Goal: Information Seeking & Learning: Compare options

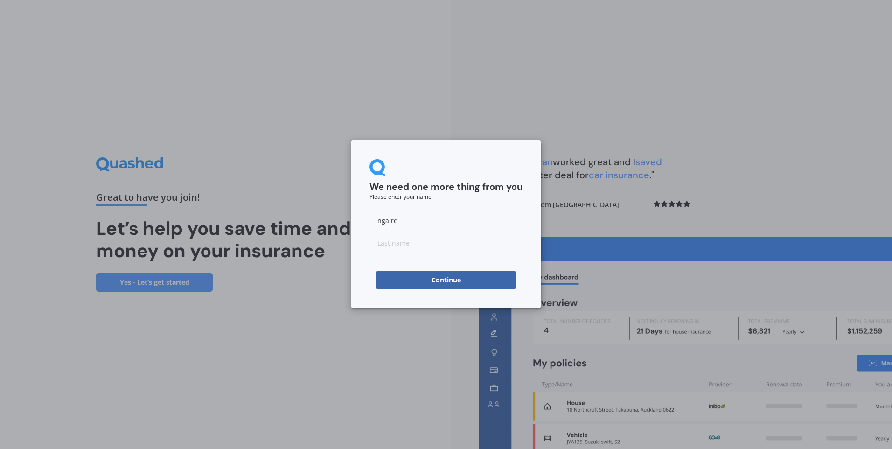
type input "ngaire"
click at [394, 245] on input at bounding box center [446, 242] width 153 height 19
type input "[PERSON_NAME]"
click at [411, 282] on button "Continue" at bounding box center [446, 280] width 140 height 19
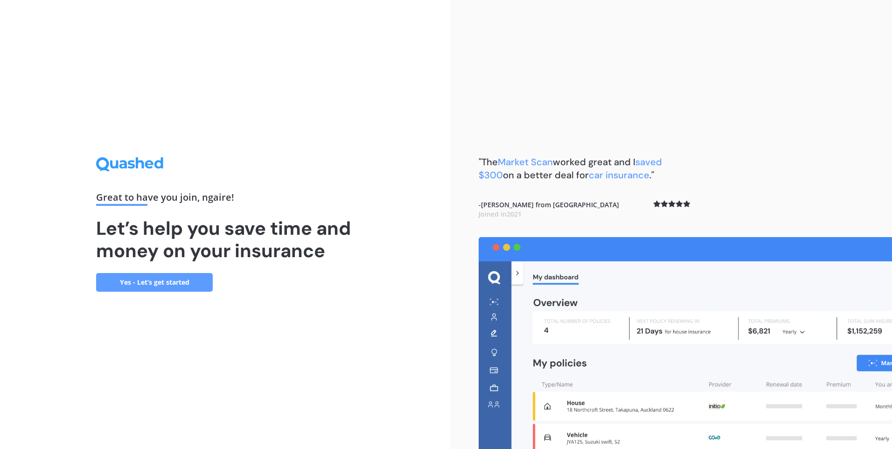
click at [168, 287] on link "Yes - Let’s get started" at bounding box center [154, 282] width 117 height 19
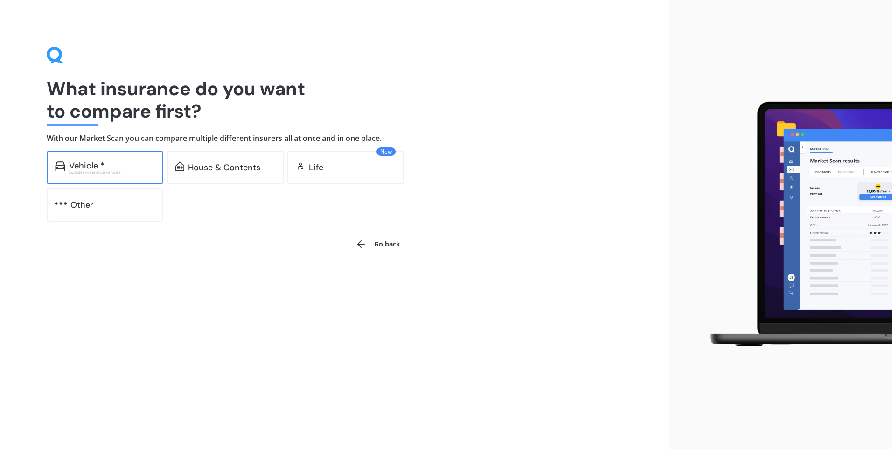
click at [120, 168] on div "Vehicle *" at bounding box center [112, 165] width 86 height 9
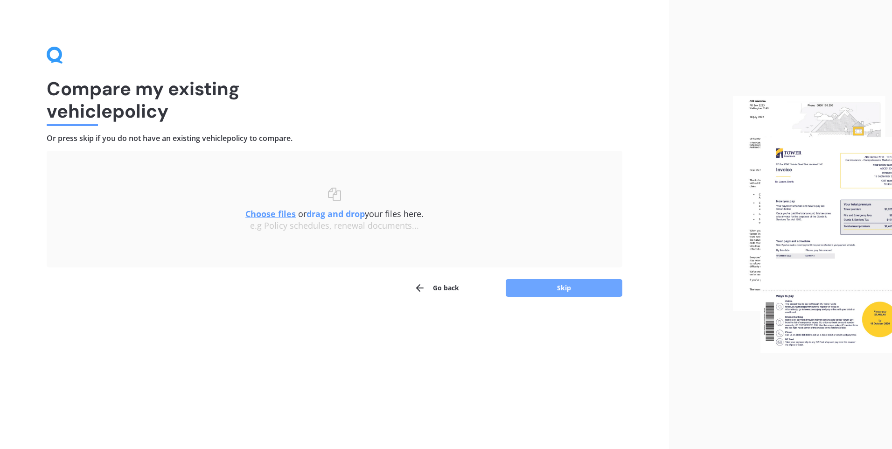
click at [556, 285] on button "Skip" at bounding box center [564, 288] width 117 height 18
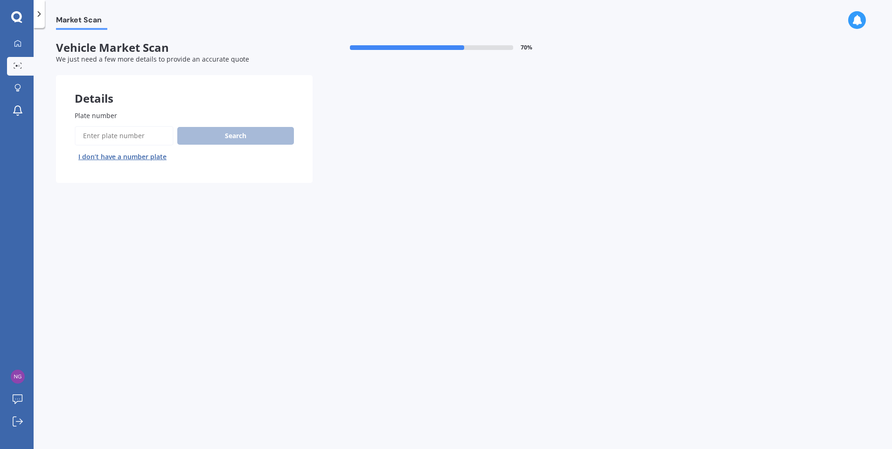
click at [126, 133] on input "Plate number" at bounding box center [124, 136] width 99 height 20
type input "HGL909"
click at [218, 133] on button "Search" at bounding box center [235, 136] width 117 height 18
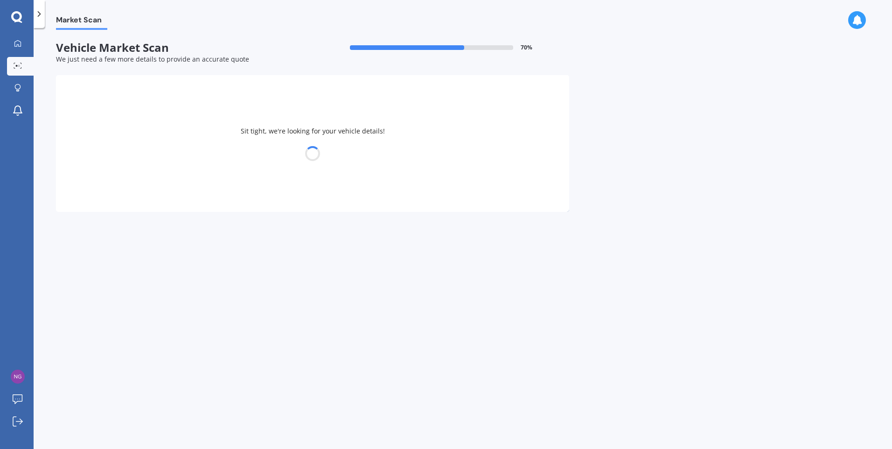
select select "NISSAN"
select select "MARCH"
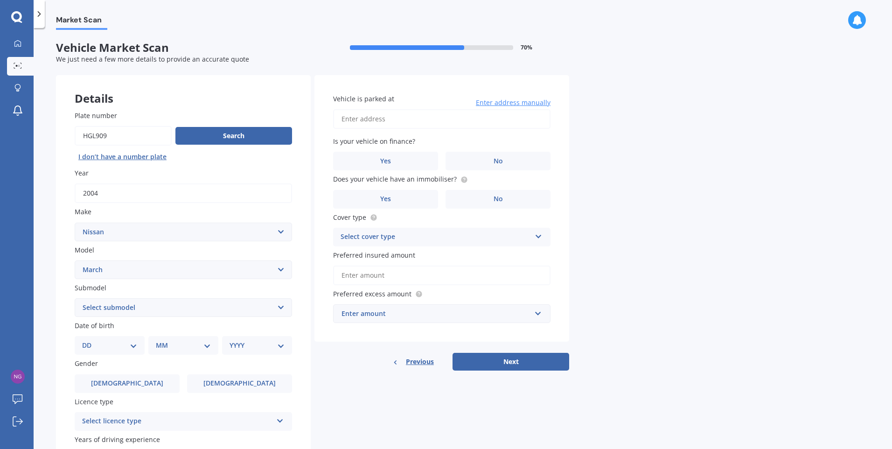
scroll to position [47, 0]
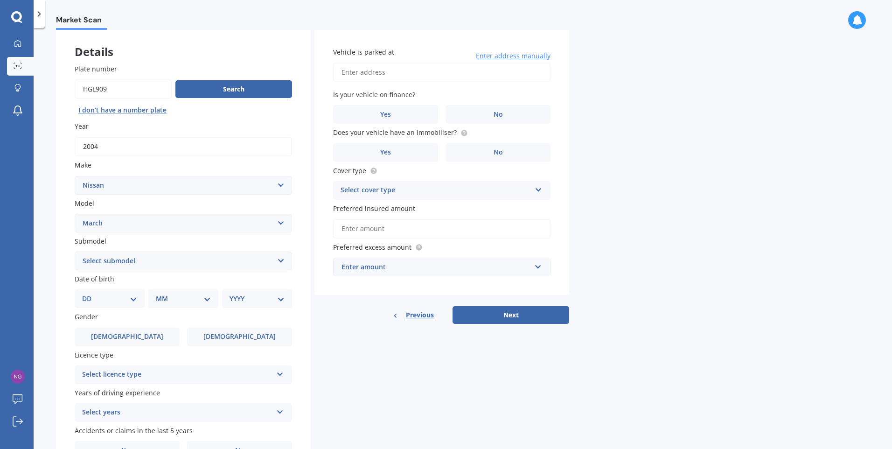
click at [135, 303] on select "DD 01 02 03 04 05 06 07 08 09 10 11 12 13 14 15 16 17 18 19 20 21 22 23 24 25 2…" at bounding box center [109, 298] width 55 height 10
select select "09"
click at [90, 293] on select "DD 01 02 03 04 05 06 07 08 09 10 11 12 13 14 15 16 17 18 19 20 21 22 23 24 25 2…" at bounding box center [109, 298] width 55 height 10
click at [209, 302] on select "MM 01 02 03 04 05 06 07 08 09 10 11 12" at bounding box center [185, 298] width 51 height 10
select select "02"
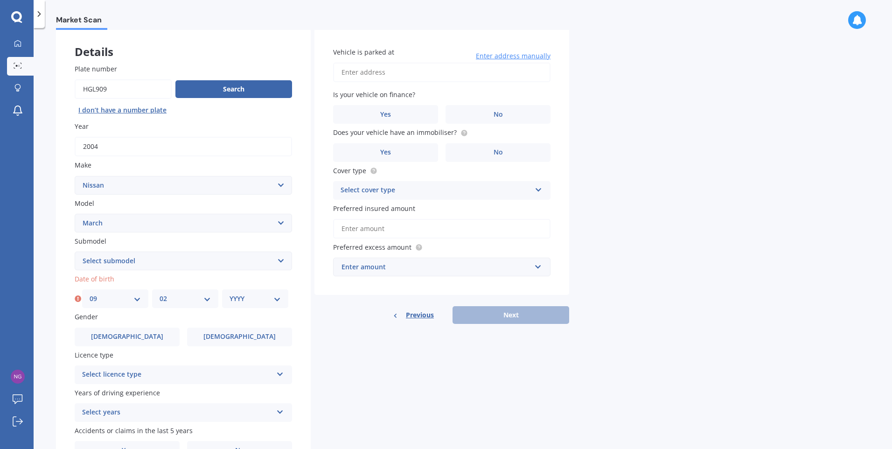
click at [160, 293] on select "MM 01 02 03 04 05 06 07 08 09 10 11 12" at bounding box center [185, 298] width 51 height 10
click at [254, 299] on select "YYYY 2025 2024 2023 2022 2021 2020 2019 2018 2017 2016 2015 2014 2013 2012 2011…" at bounding box center [255, 298] width 51 height 10
select select "1961"
click at [230, 293] on select "YYYY 2025 2024 2023 2022 2021 2020 2019 2018 2017 2016 2015 2014 2013 2012 2011…" at bounding box center [255, 298] width 51 height 10
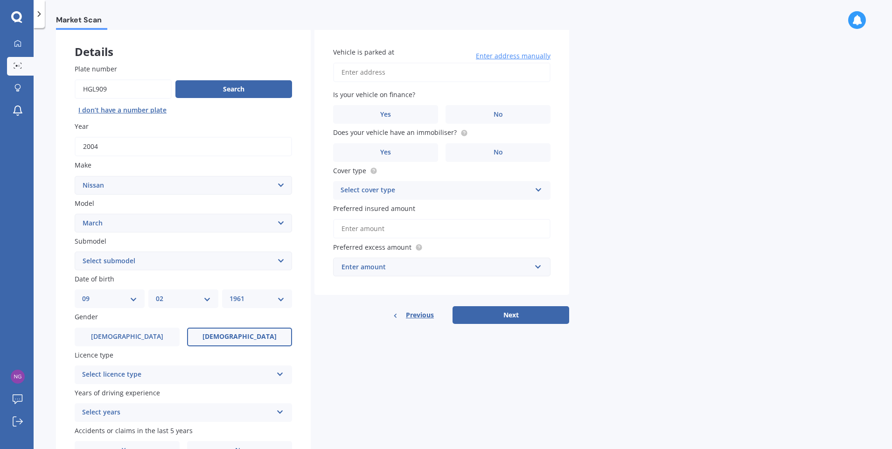
click at [237, 341] on span "[DEMOGRAPHIC_DATA]" at bounding box center [240, 337] width 74 height 8
click at [0, 0] on input "[DEMOGRAPHIC_DATA]" at bounding box center [0, 0] width 0 height 0
click at [218, 370] on div "Select licence type" at bounding box center [177, 374] width 190 height 11
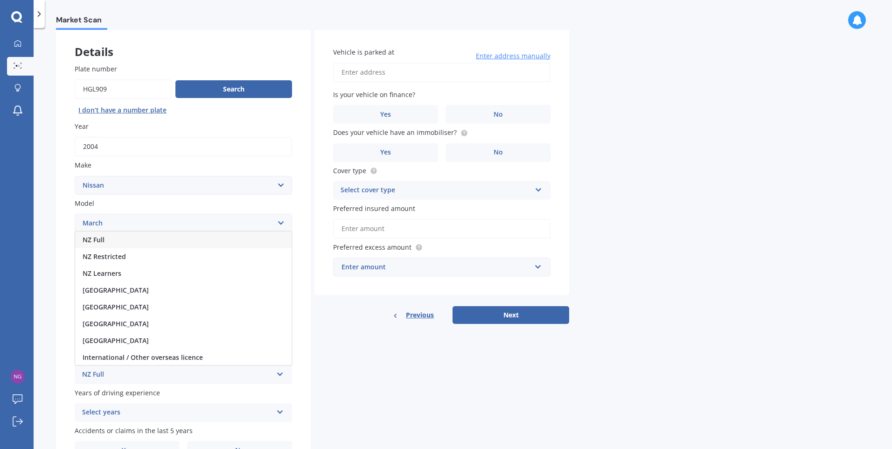
click at [106, 242] on div "NZ Full" at bounding box center [183, 239] width 216 height 17
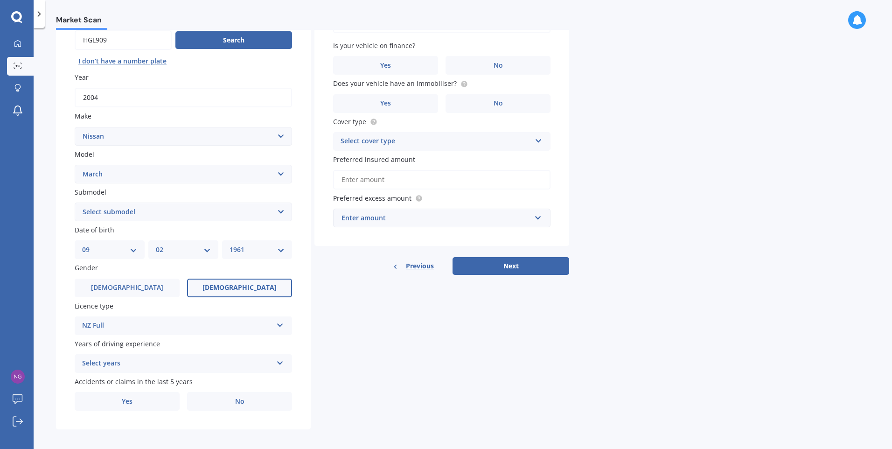
scroll to position [100, 0]
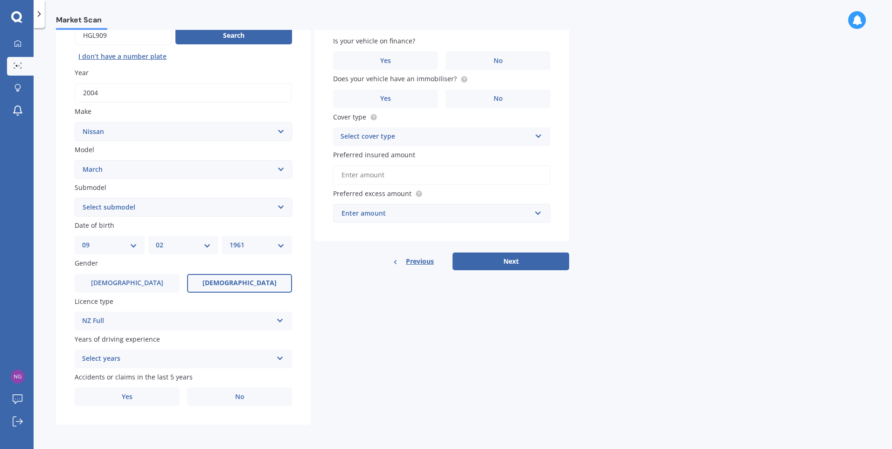
click at [282, 357] on icon at bounding box center [280, 356] width 8 height 7
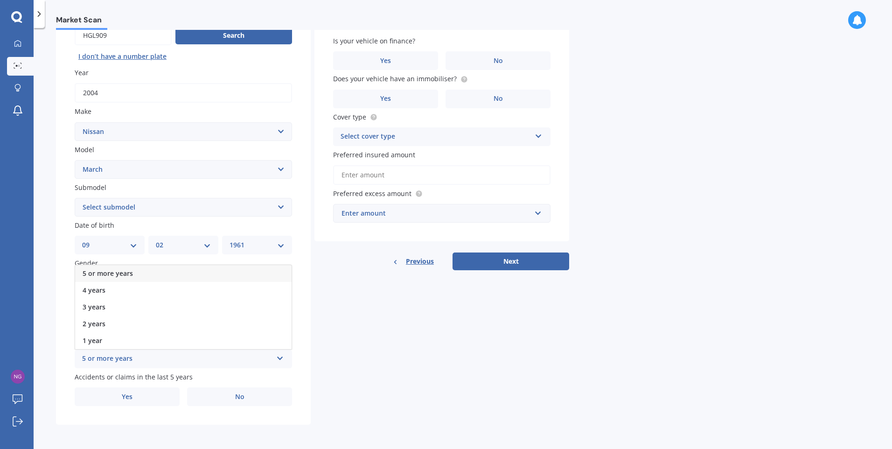
click at [112, 272] on span "5 or more years" at bounding box center [108, 273] width 50 height 9
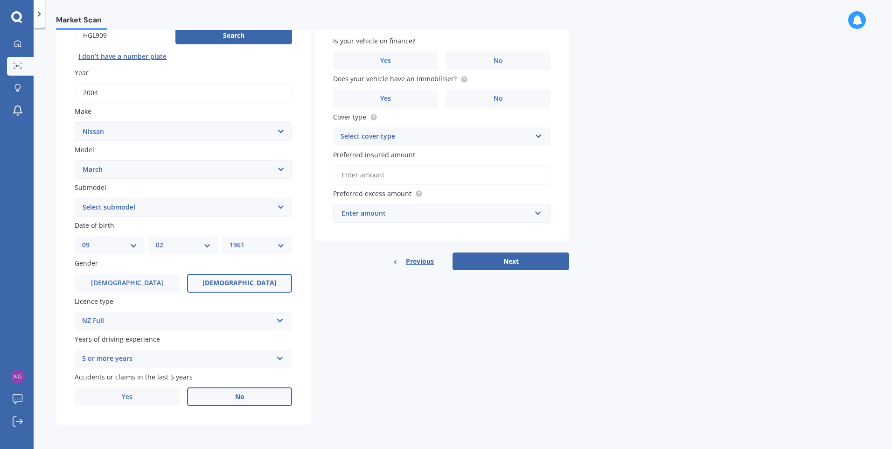
click at [239, 401] on label "No" at bounding box center [239, 396] width 105 height 19
click at [0, 0] on input "No" at bounding box center [0, 0] width 0 height 0
click at [525, 62] on label "No" at bounding box center [498, 60] width 105 height 19
click at [0, 0] on input "No" at bounding box center [0, 0] width 0 height 0
click at [507, 96] on label "No" at bounding box center [498, 99] width 105 height 19
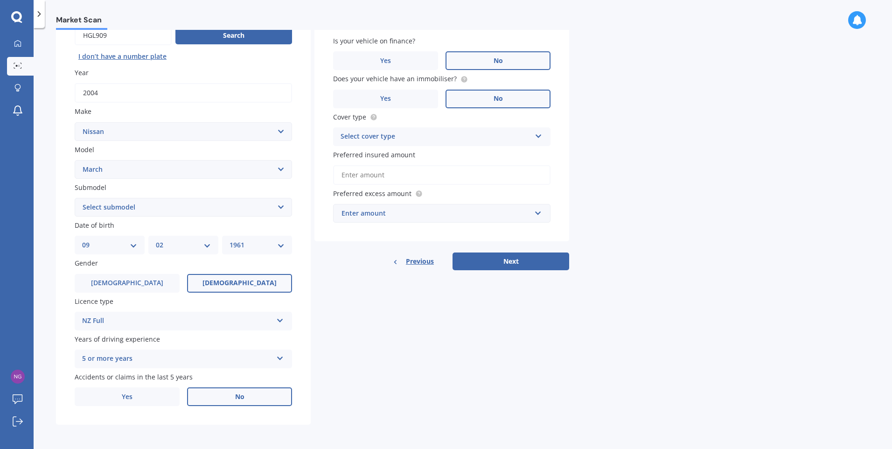
click at [0, 0] on input "No" at bounding box center [0, 0] width 0 height 0
click at [543, 142] on div "Select cover type Comprehensive Third Party, Fire & Theft Third Party" at bounding box center [441, 136] width 217 height 19
click at [371, 154] on span "Comprehensive" at bounding box center [365, 154] width 49 height 9
click at [405, 172] on input "Preferred insured amount" at bounding box center [441, 175] width 217 height 20
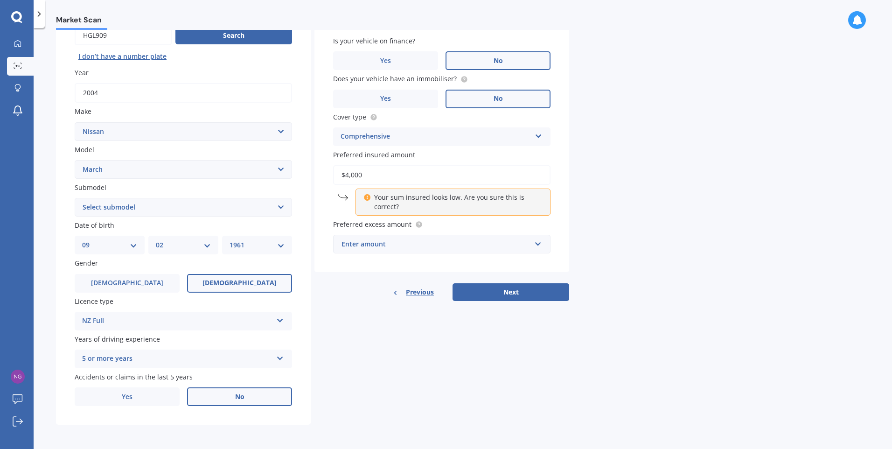
type input "$4,000"
click at [437, 245] on div "Enter amount" at bounding box center [436, 244] width 189 height 10
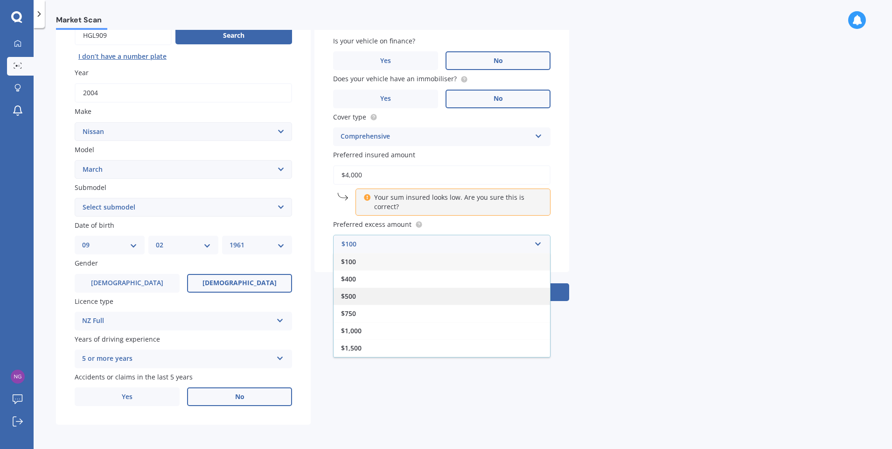
click at [353, 293] on span "$500" at bounding box center [348, 296] width 15 height 9
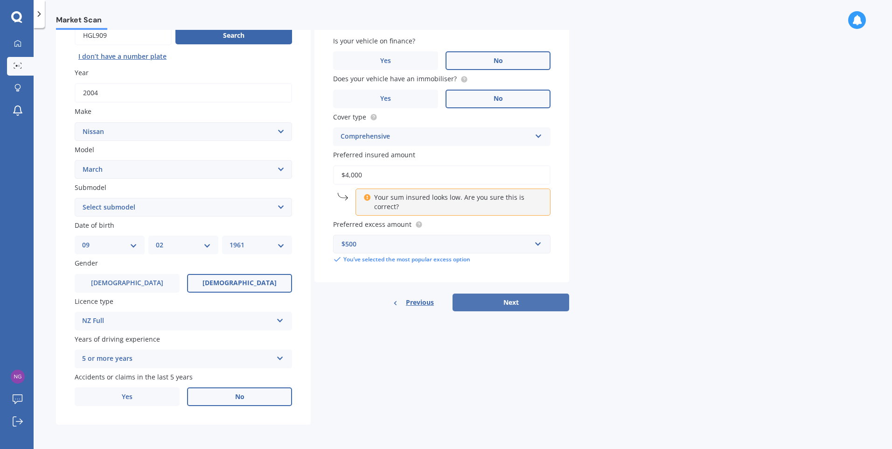
click at [488, 303] on button "Next" at bounding box center [511, 302] width 117 height 18
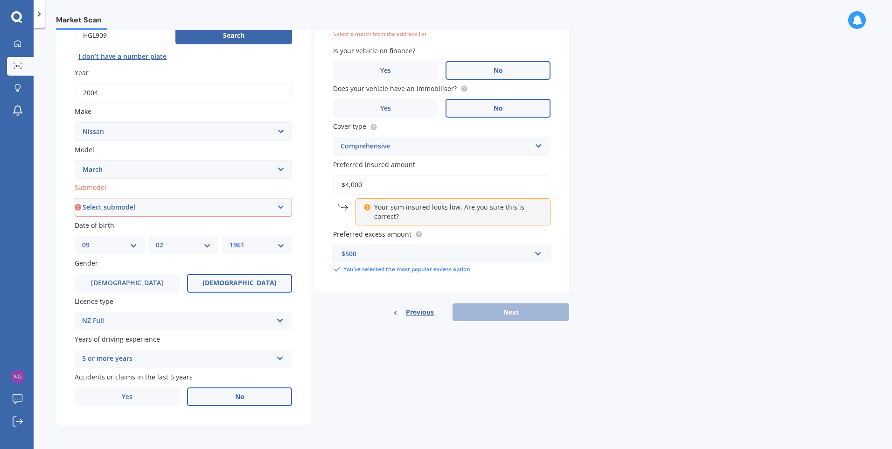
click at [275, 168] on select "Select model 1200 180SX 200SX 300ZX 350Z 370Z Ad Altima ARIYA Atlas Avenir Basa…" at bounding box center [183, 169] width 217 height 19
click at [332, 334] on div "Details Plate number Search I don’t have a number plate Year [DATE] Make Select…" at bounding box center [312, 200] width 513 height 450
click at [284, 206] on select "Select submodel (All)" at bounding box center [183, 207] width 217 height 19
select select "(ALL)"
click at [75, 198] on select "Select submodel (All)" at bounding box center [183, 207] width 217 height 19
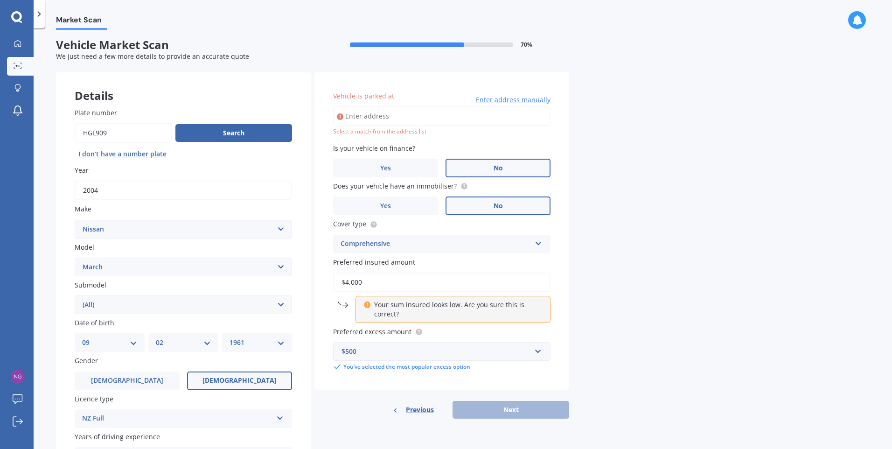
scroll to position [0, 0]
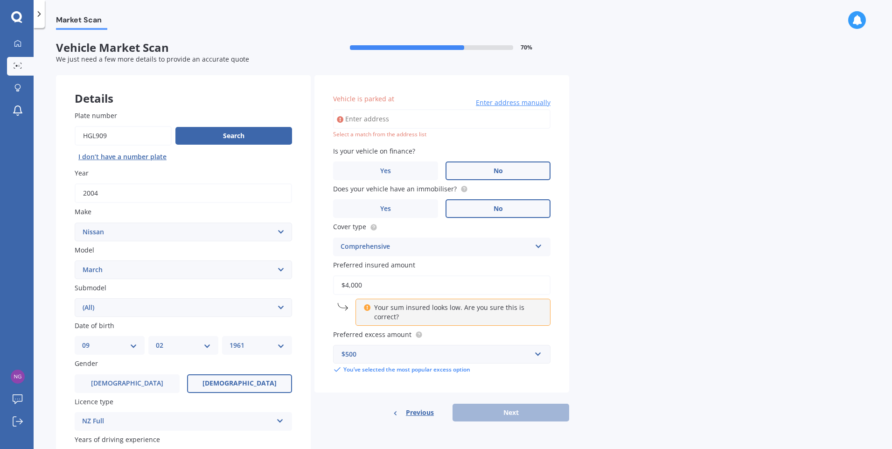
click at [374, 120] on input "Vehicle is parked at" at bounding box center [441, 119] width 217 height 20
type input "[STREET_ADDRESS][PERSON_NAME]"
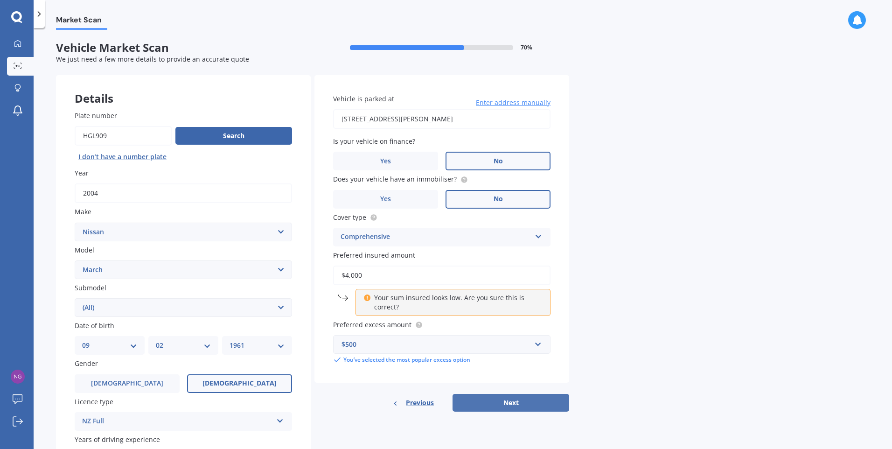
click at [493, 402] on button "Next" at bounding box center [511, 403] width 117 height 18
select select "09"
select select "02"
select select "1961"
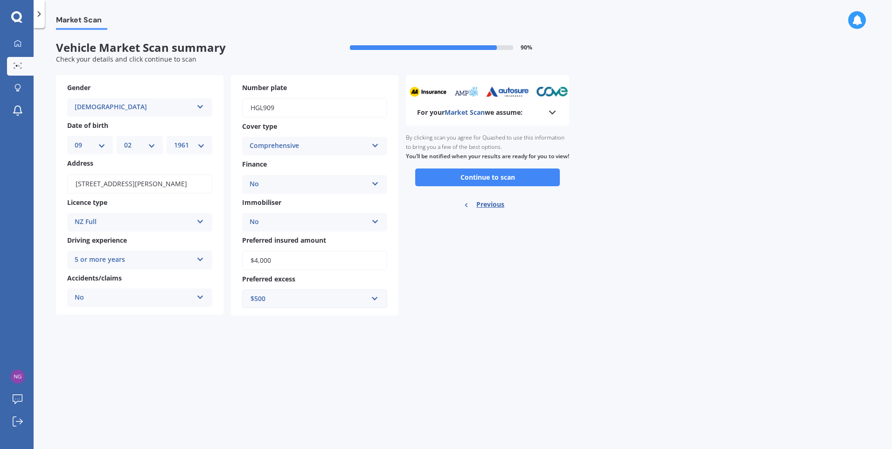
drag, startPoint x: 274, startPoint y: 260, endPoint x: 249, endPoint y: 260, distance: 25.2
click at [249, 260] on input "$4,000" at bounding box center [314, 261] width 145 height 20
type input "$3,500"
click at [475, 186] on button "Continue to scan" at bounding box center [487, 177] width 145 height 18
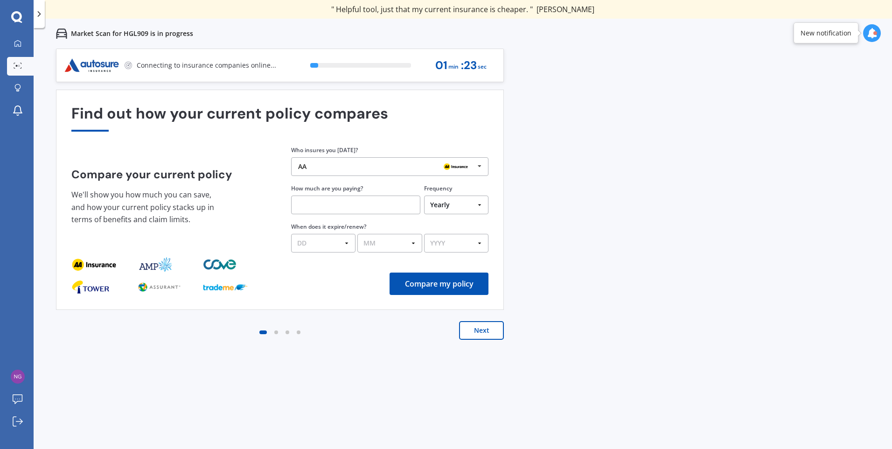
click at [481, 168] on icon at bounding box center [480, 166] width 14 height 17
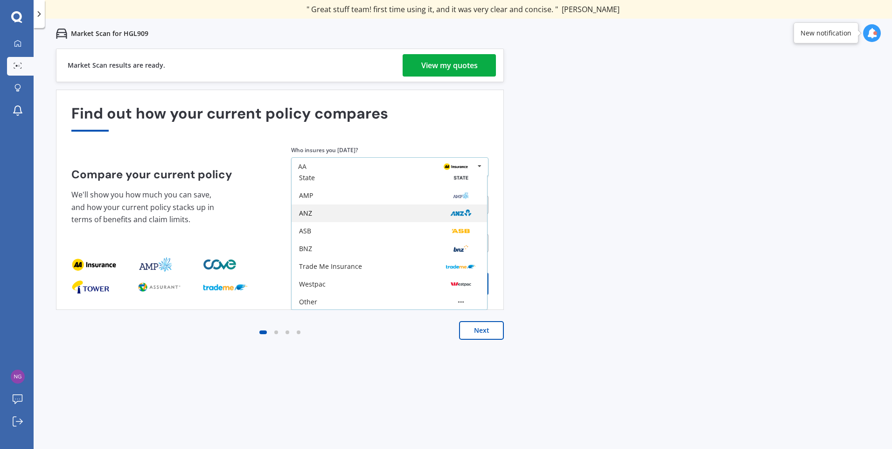
scroll to position [61, 0]
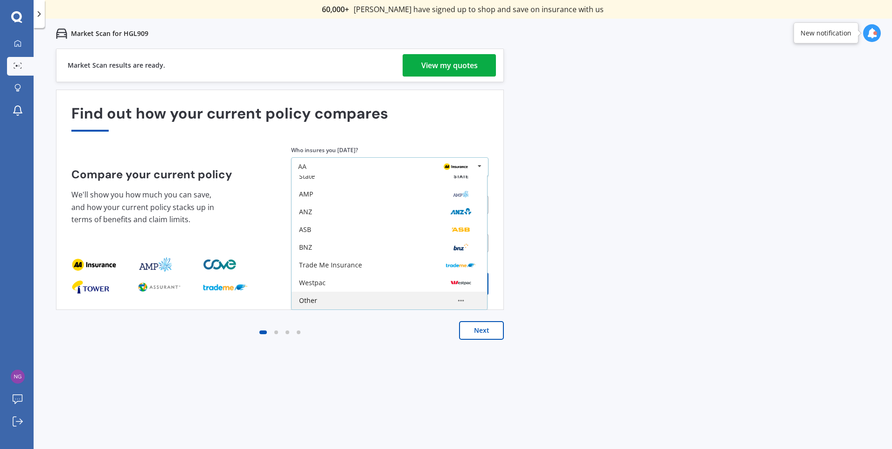
click at [310, 298] on div "Other" at bounding box center [308, 300] width 18 height 7
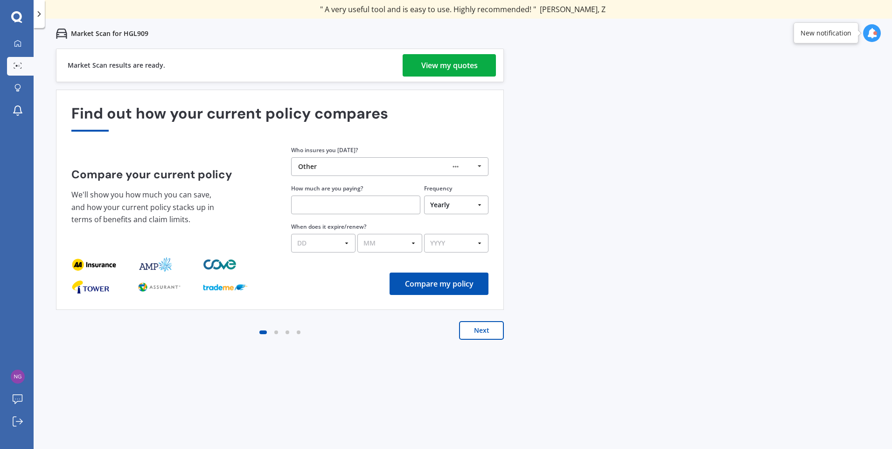
click at [482, 166] on icon at bounding box center [480, 166] width 14 height 17
click at [471, 139] on div "Find out how your current policy compares Compare your current policy We'll sho…" at bounding box center [279, 199] width 417 height 189
click at [475, 328] on button "Next" at bounding box center [481, 330] width 45 height 19
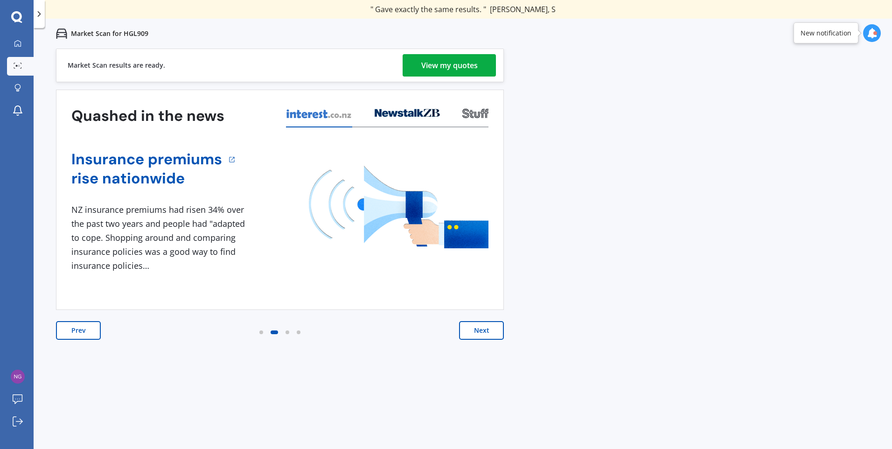
click at [479, 326] on button "Next" at bounding box center [481, 330] width 45 height 19
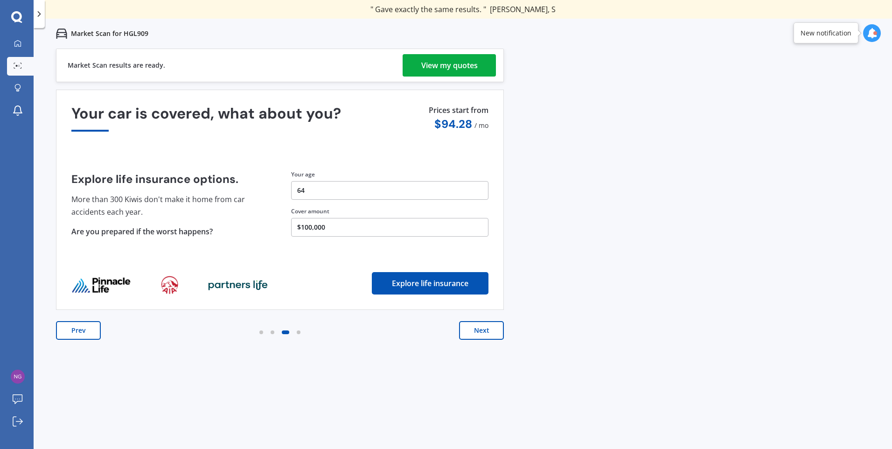
click at [459, 68] on div "View my quotes" at bounding box center [449, 65] width 56 height 22
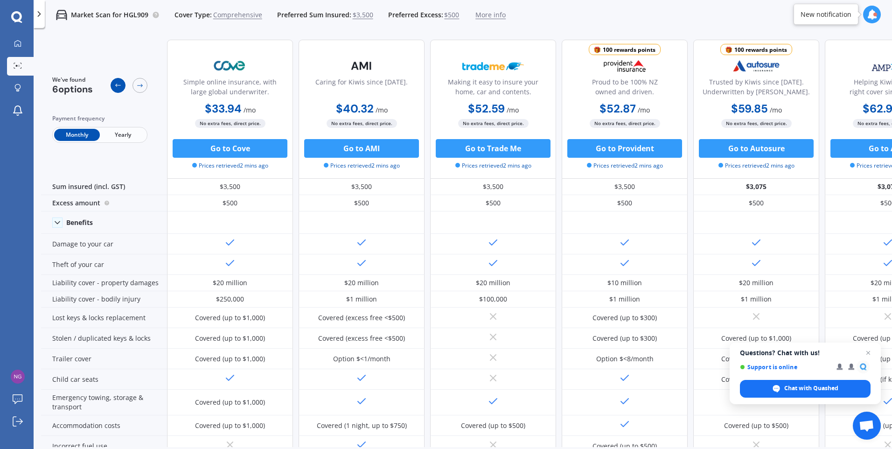
click at [115, 84] on icon at bounding box center [117, 85] width 7 height 7
click at [225, 12] on span "Comprehensive" at bounding box center [237, 14] width 49 height 9
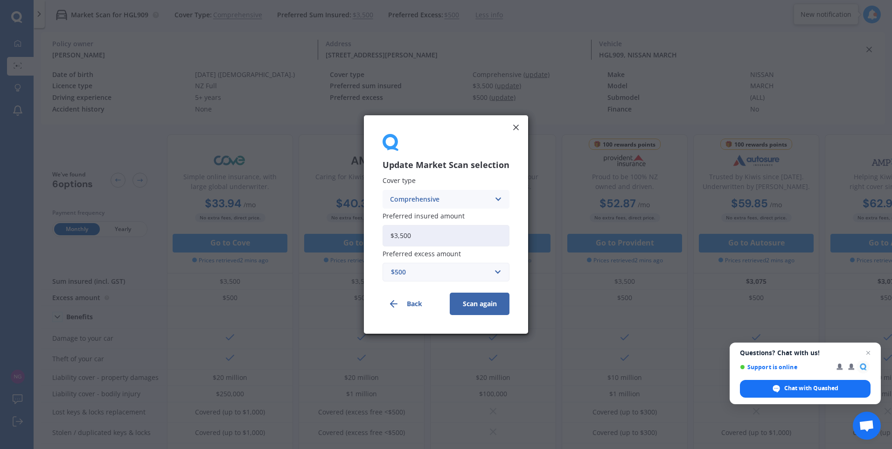
click at [496, 201] on icon at bounding box center [498, 199] width 8 height 10
click at [448, 233] on span "Third Party, Fire & Theft" at bounding box center [429, 234] width 77 height 7
click at [483, 307] on button "Scan again" at bounding box center [480, 304] width 60 height 22
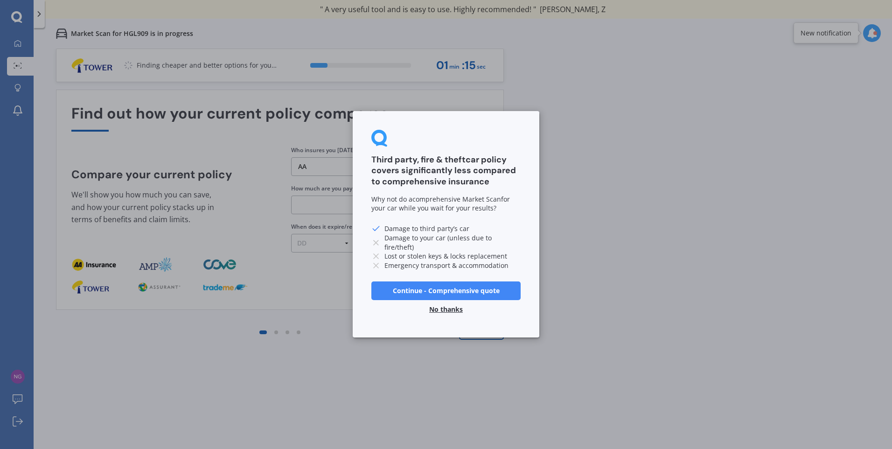
click at [456, 309] on button "No thanks" at bounding box center [446, 309] width 45 height 19
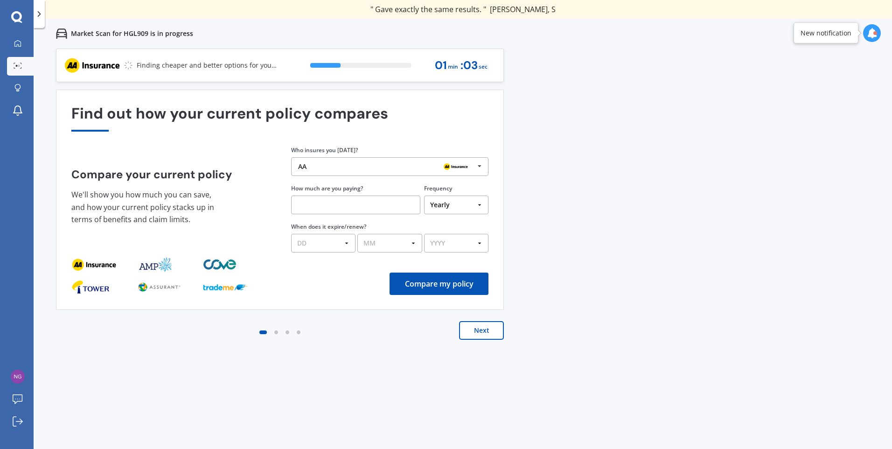
click at [488, 330] on button "Next" at bounding box center [481, 330] width 45 height 19
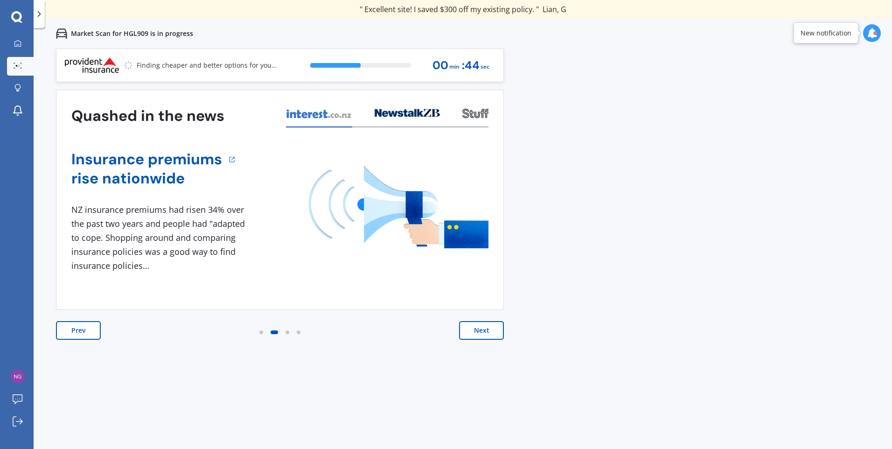
click at [496, 332] on button "Next" at bounding box center [481, 330] width 45 height 19
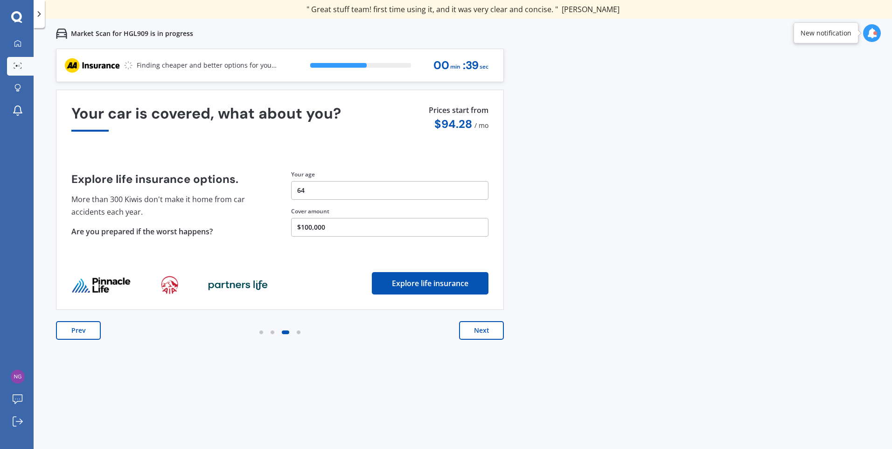
click at [496, 332] on button "Next" at bounding box center [481, 330] width 45 height 19
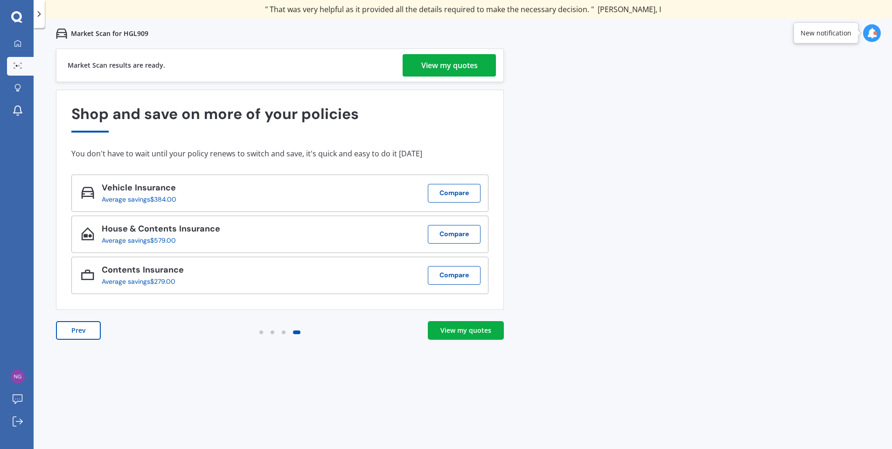
click at [457, 70] on div "View my quotes" at bounding box center [449, 65] width 56 height 22
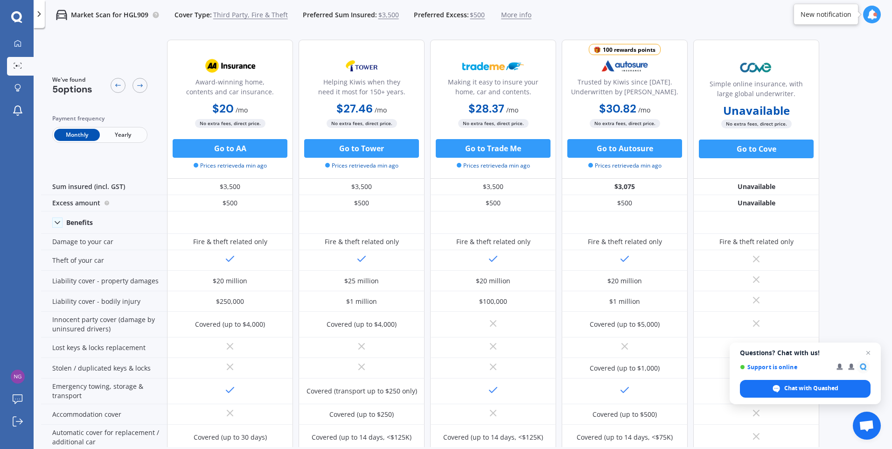
click at [201, 17] on span "Cover Type:" at bounding box center [193, 14] width 37 height 9
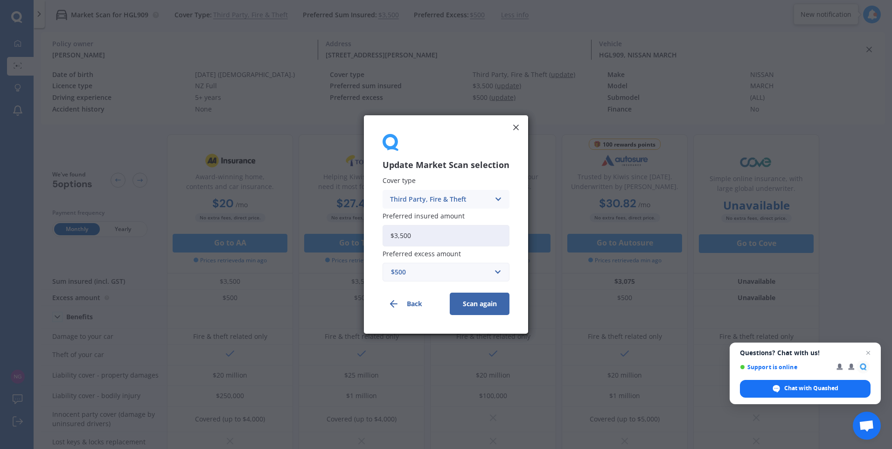
click at [496, 199] on icon at bounding box center [498, 199] width 8 height 10
